Goal: Find specific page/section: Find specific page/section

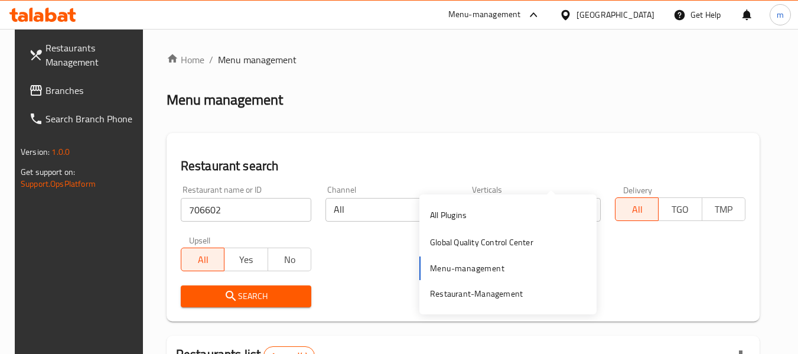
scroll to position [163, 0]
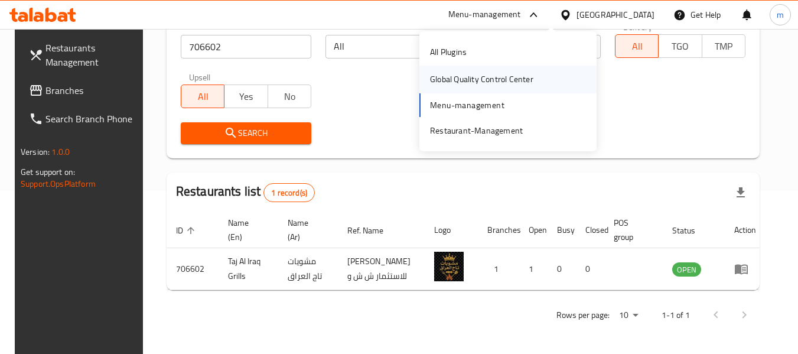
click at [466, 83] on div "Global Quality Control Center" at bounding box center [481, 79] width 103 height 13
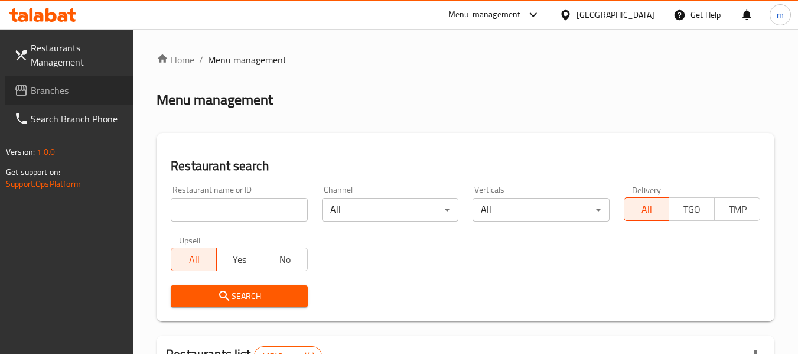
click at [55, 92] on span "Branches" at bounding box center [77, 90] width 93 height 14
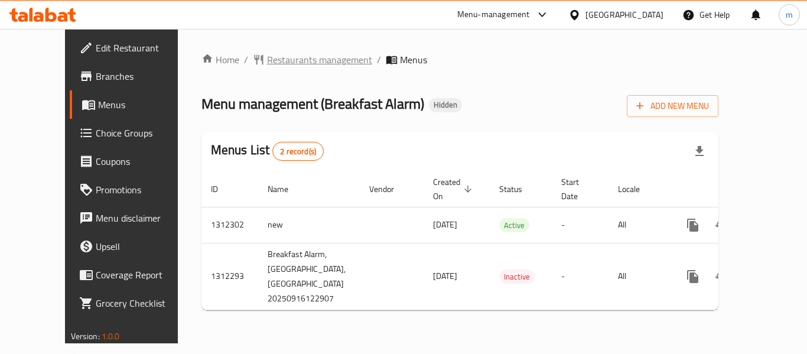
click at [275, 61] on span "Restaurants management" at bounding box center [319, 60] width 105 height 14
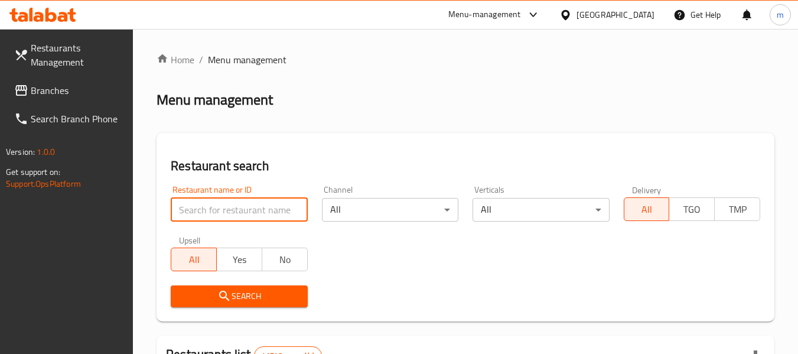
click at [229, 212] on input "search" at bounding box center [239, 210] width 136 height 24
paste input "706063"
type input "706063"
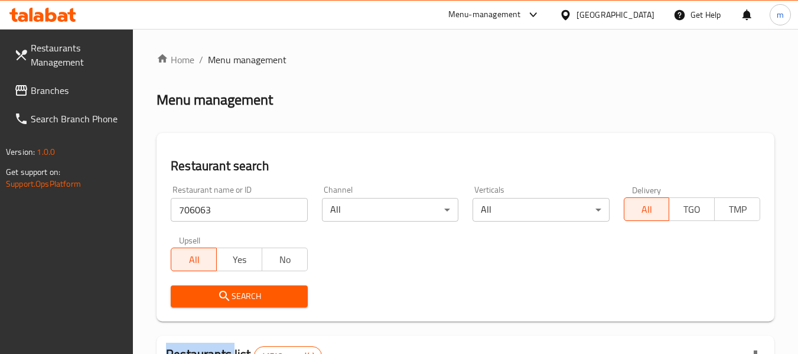
click at [239, 307] on div "Search" at bounding box center [239, 296] width 151 height 36
click at [240, 305] on button "Search" at bounding box center [239, 296] width 136 height 22
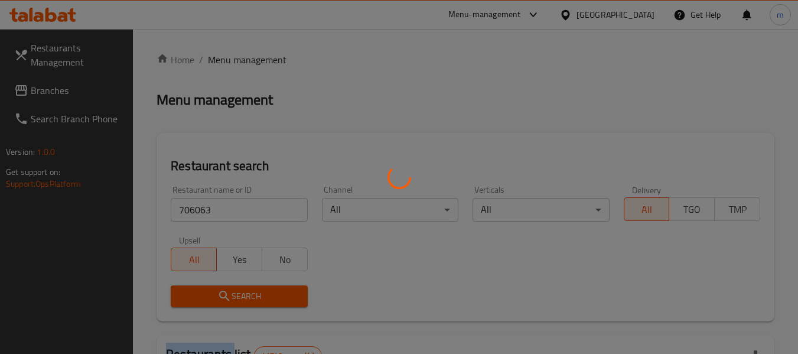
click at [240, 305] on div at bounding box center [399, 177] width 798 height 354
